Goal: Transaction & Acquisition: Purchase product/service

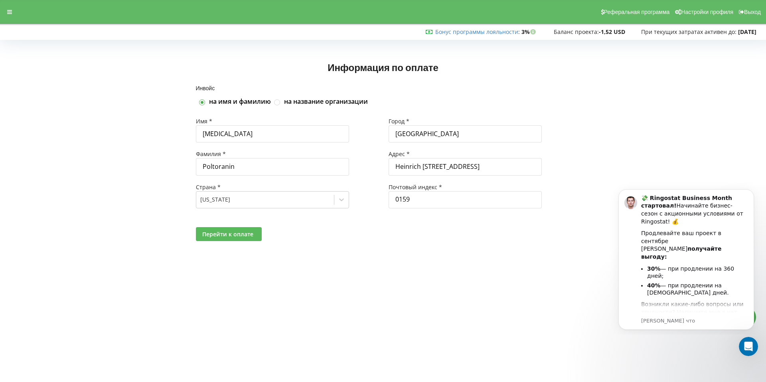
click at [241, 237] on span "Перейти к оплате" at bounding box center [227, 234] width 51 height 8
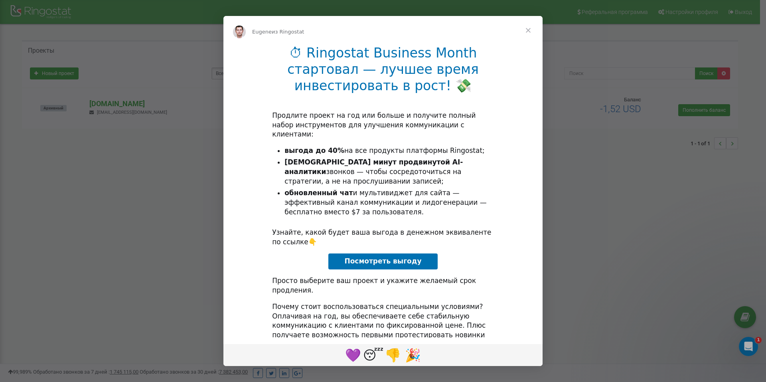
click at [535, 24] on span "Закрыть" at bounding box center [528, 30] width 29 height 29
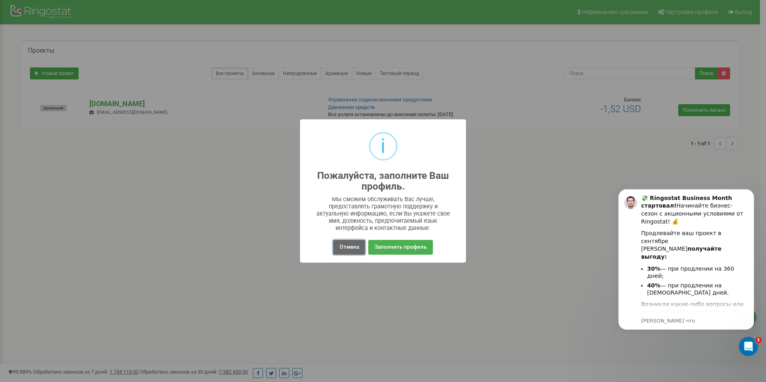
click at [341, 249] on button "Отмена" at bounding box center [349, 247] width 32 height 15
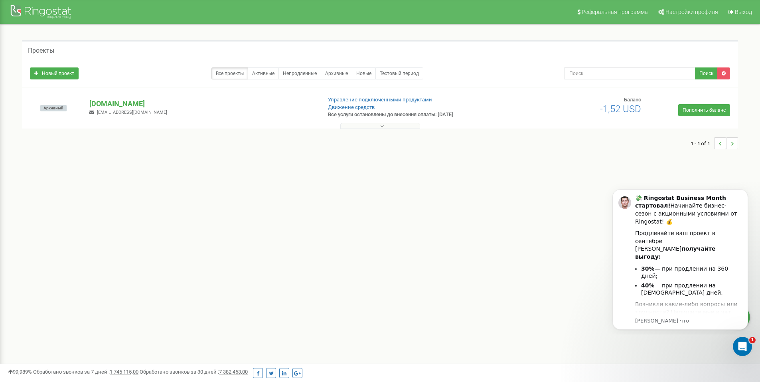
click at [404, 126] on button at bounding box center [380, 126] width 80 height 6
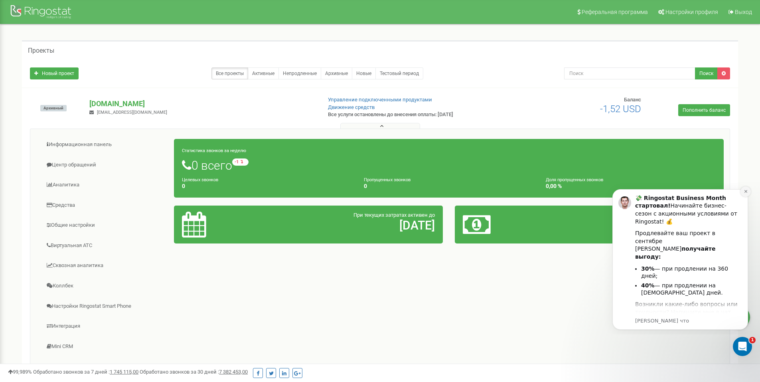
click at [747, 192] on icon "Dismiss notification" at bounding box center [745, 191] width 3 height 3
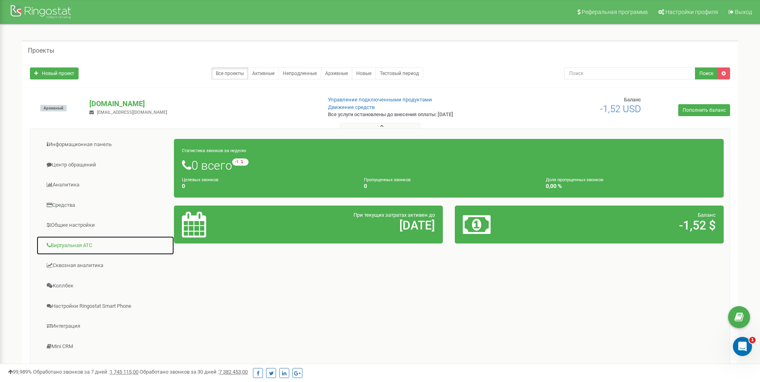
click at [85, 250] on link "Виртуальная АТС" at bounding box center [105, 246] width 138 height 20
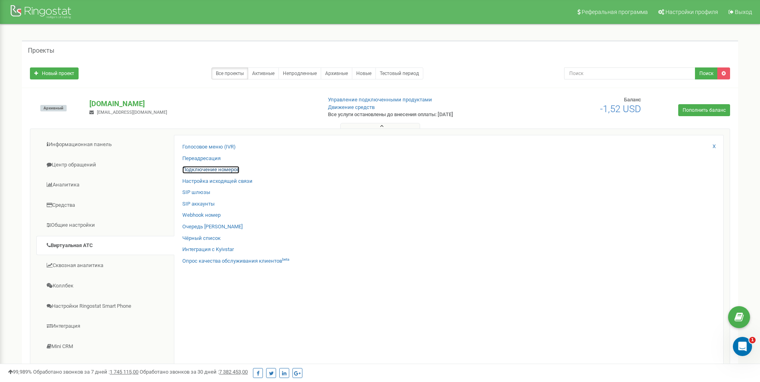
click at [213, 169] on link "Подключение номеров" at bounding box center [210, 170] width 57 height 8
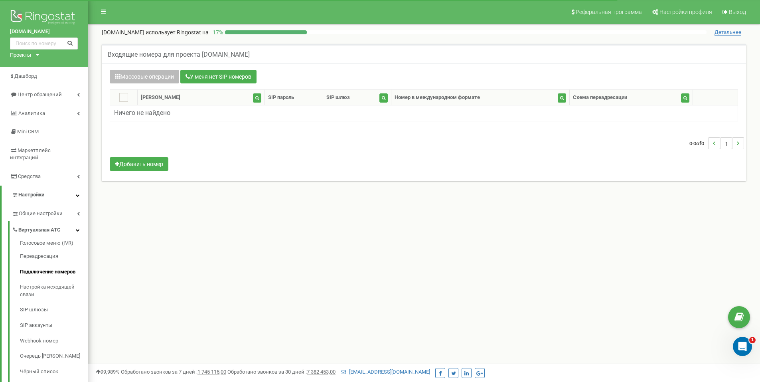
click at [156, 79] on button "Массовые операции" at bounding box center [144, 77] width 69 height 14
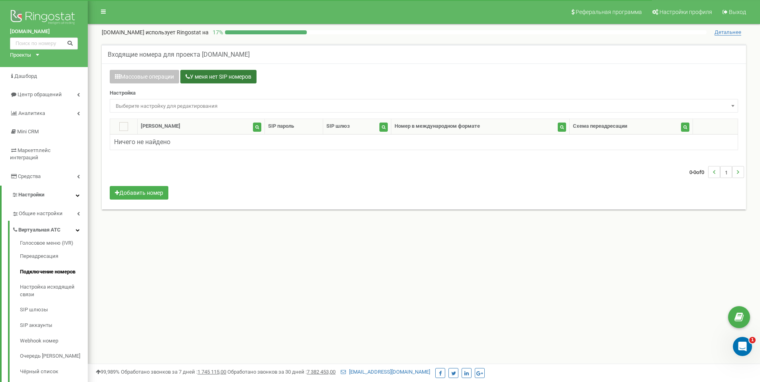
click at [195, 75] on button "У меня нет SIP номеров" at bounding box center [218, 77] width 76 height 14
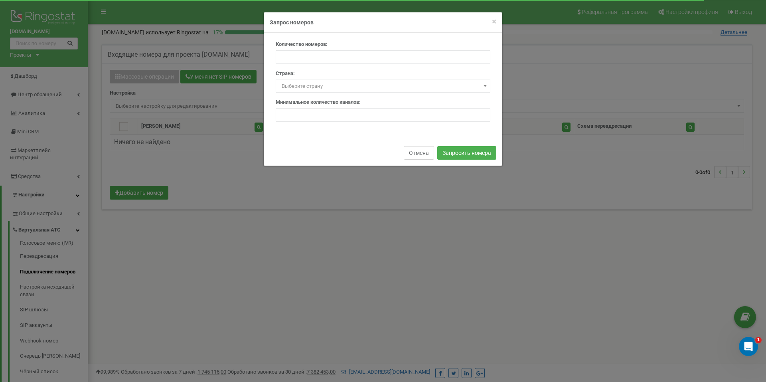
click at [425, 156] on button "Отмена" at bounding box center [419, 153] width 30 height 14
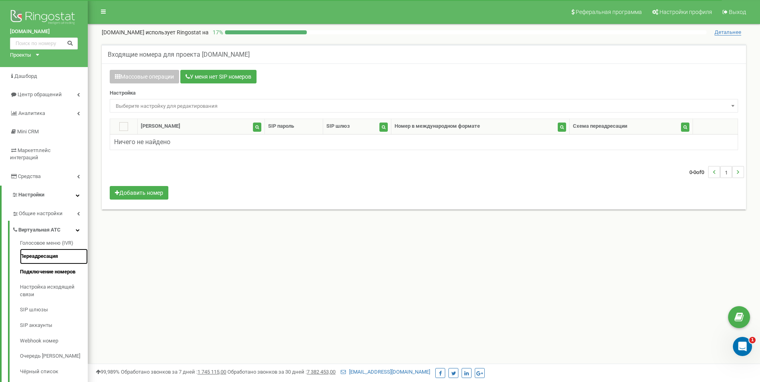
click at [50, 250] on link "Переадресация" at bounding box center [54, 257] width 68 height 16
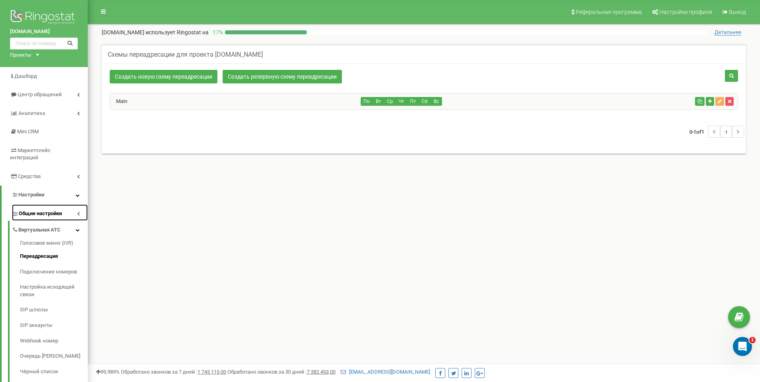
click at [30, 210] on span "Общие настройки" at bounding box center [40, 214] width 43 height 8
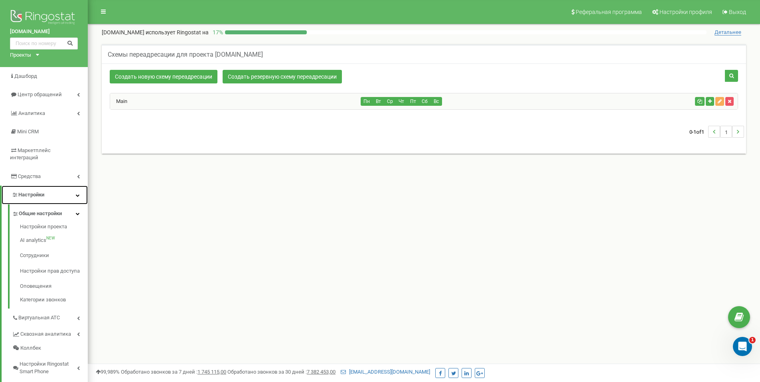
click at [30, 191] on span "Настройки" at bounding box center [31, 194] width 26 height 6
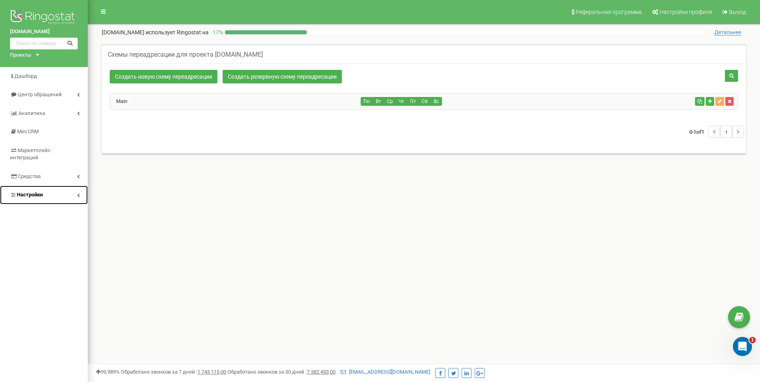
click at [30, 191] on span "Настройки" at bounding box center [30, 194] width 26 height 6
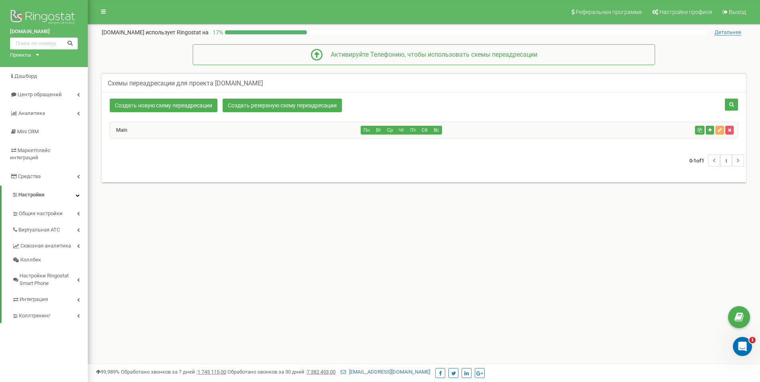
click at [37, 54] on icon at bounding box center [37, 55] width 3 height 2
click at [31, 65] on link "[DOMAIN_NAME]" at bounding box center [33, 64] width 36 height 4
click at [28, 75] on span "Дашборд" at bounding box center [25, 76] width 23 height 6
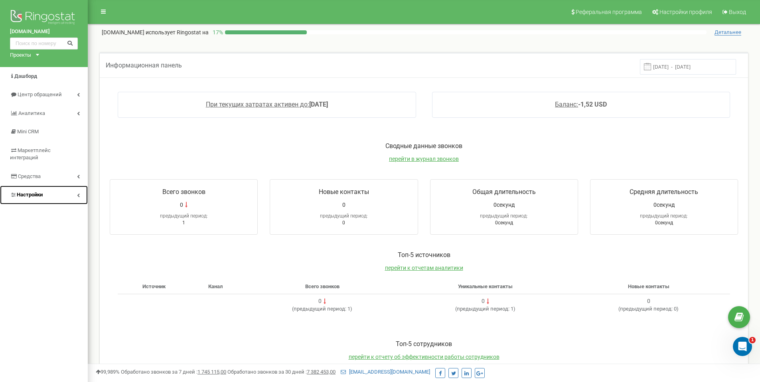
click at [27, 191] on span "Настройки" at bounding box center [30, 194] width 26 height 6
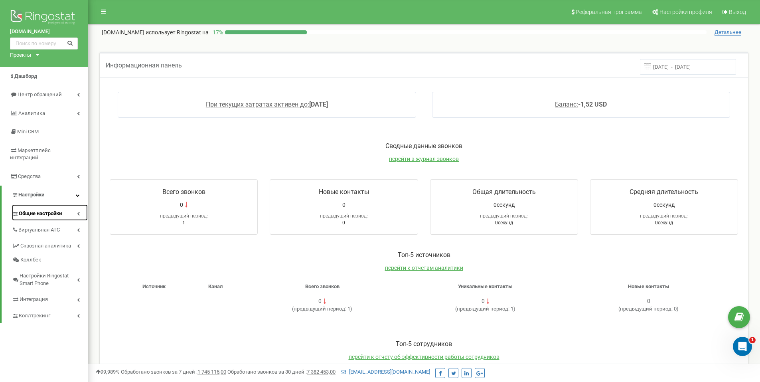
click at [32, 210] on span "Общие настройки" at bounding box center [40, 214] width 43 height 8
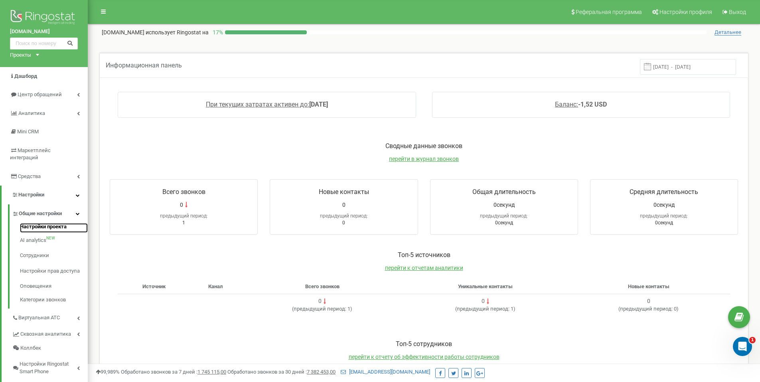
click at [40, 223] on link "Настройки проекта" at bounding box center [54, 228] width 68 height 10
